Goal: Navigation & Orientation: Find specific page/section

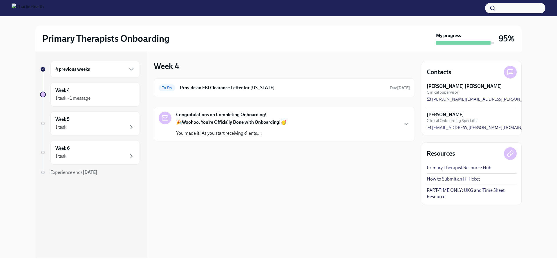
click at [232, 132] on p "You made it! As you start receiving clients,..." at bounding box center [231, 133] width 111 height 6
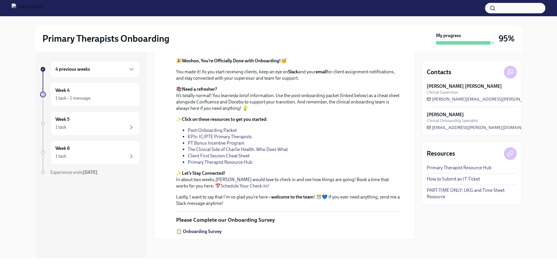
scroll to position [32, 0]
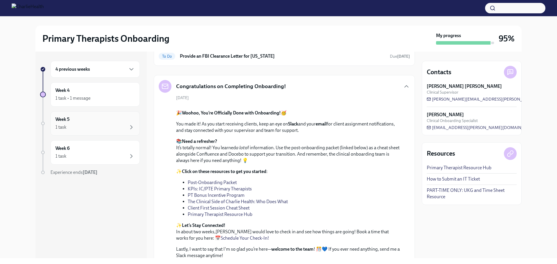
click at [107, 122] on div "Week 5 1 task" at bounding box center [94, 123] width 79 height 15
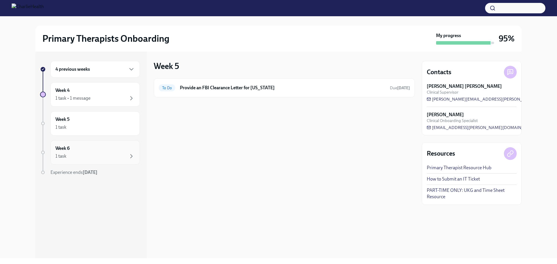
click at [112, 160] on div "Week 6 1 task" at bounding box center [94, 152] width 89 height 24
click at [111, 151] on div "Week 6 1 task" at bounding box center [94, 152] width 79 height 15
click at [107, 125] on div "1 task" at bounding box center [94, 127] width 79 height 7
click at [105, 95] on div "Week 4 1 task • 1 message" at bounding box center [94, 94] width 79 height 15
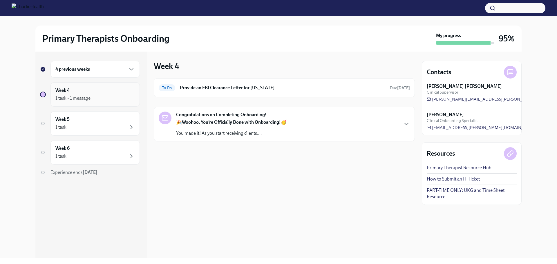
click at [106, 83] on div "Week 4 1 task • 1 message" at bounding box center [94, 94] width 89 height 24
click at [108, 70] on div "4 previous weeks" at bounding box center [94, 69] width 79 height 7
